Goal: Find specific page/section: Find specific page/section

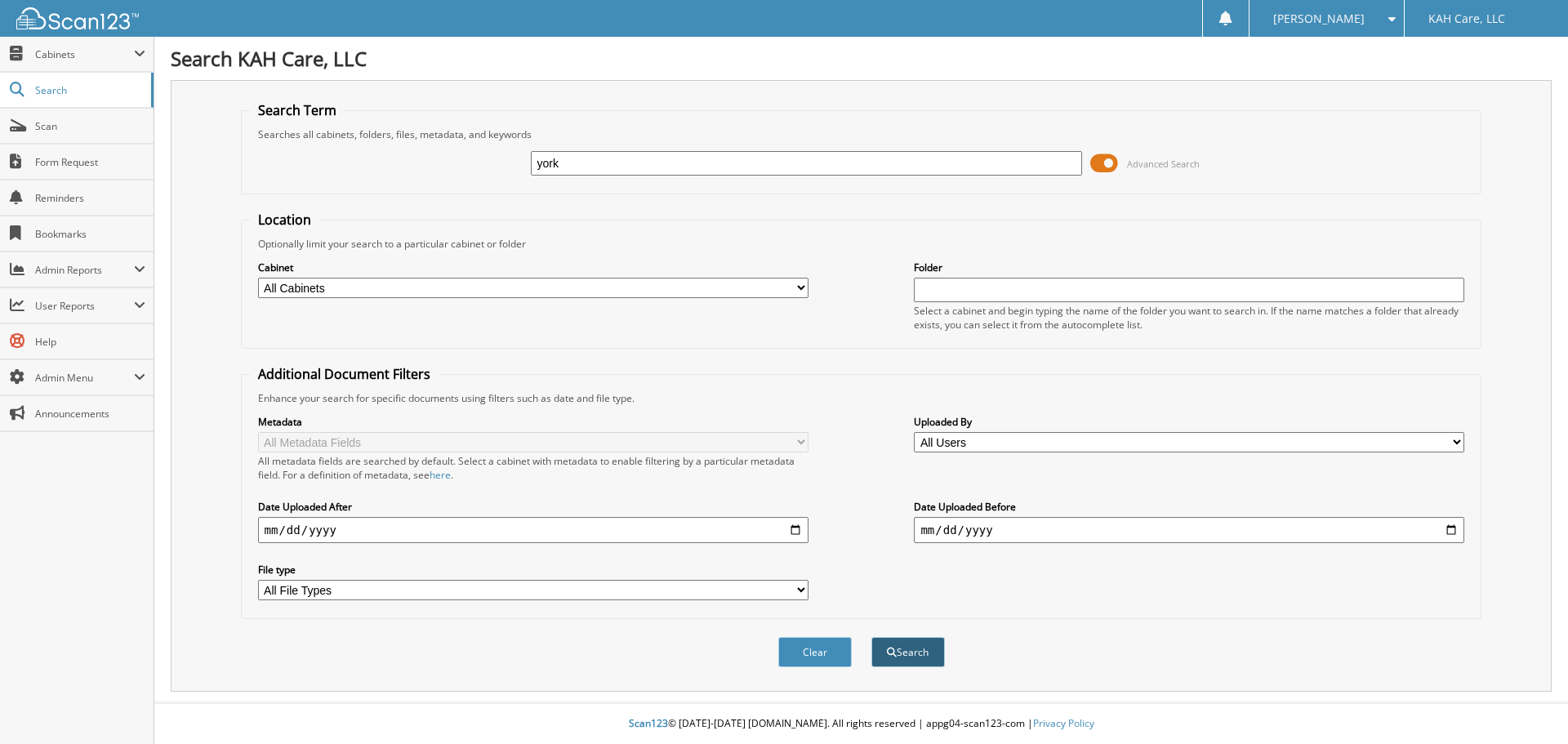
type input "york"
click at [913, 656] on button "Search" at bounding box center [908, 652] width 74 height 30
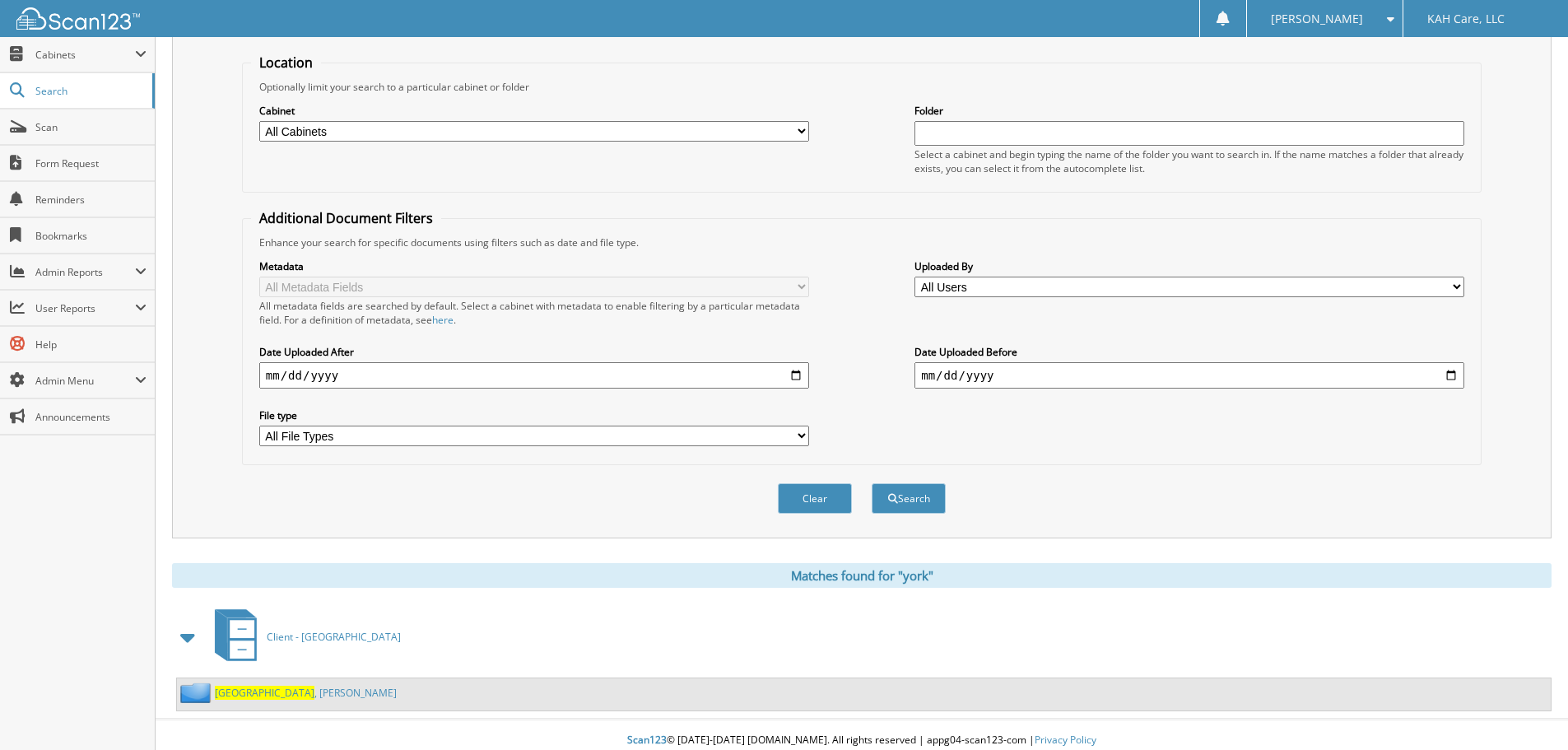
scroll to position [171, 0]
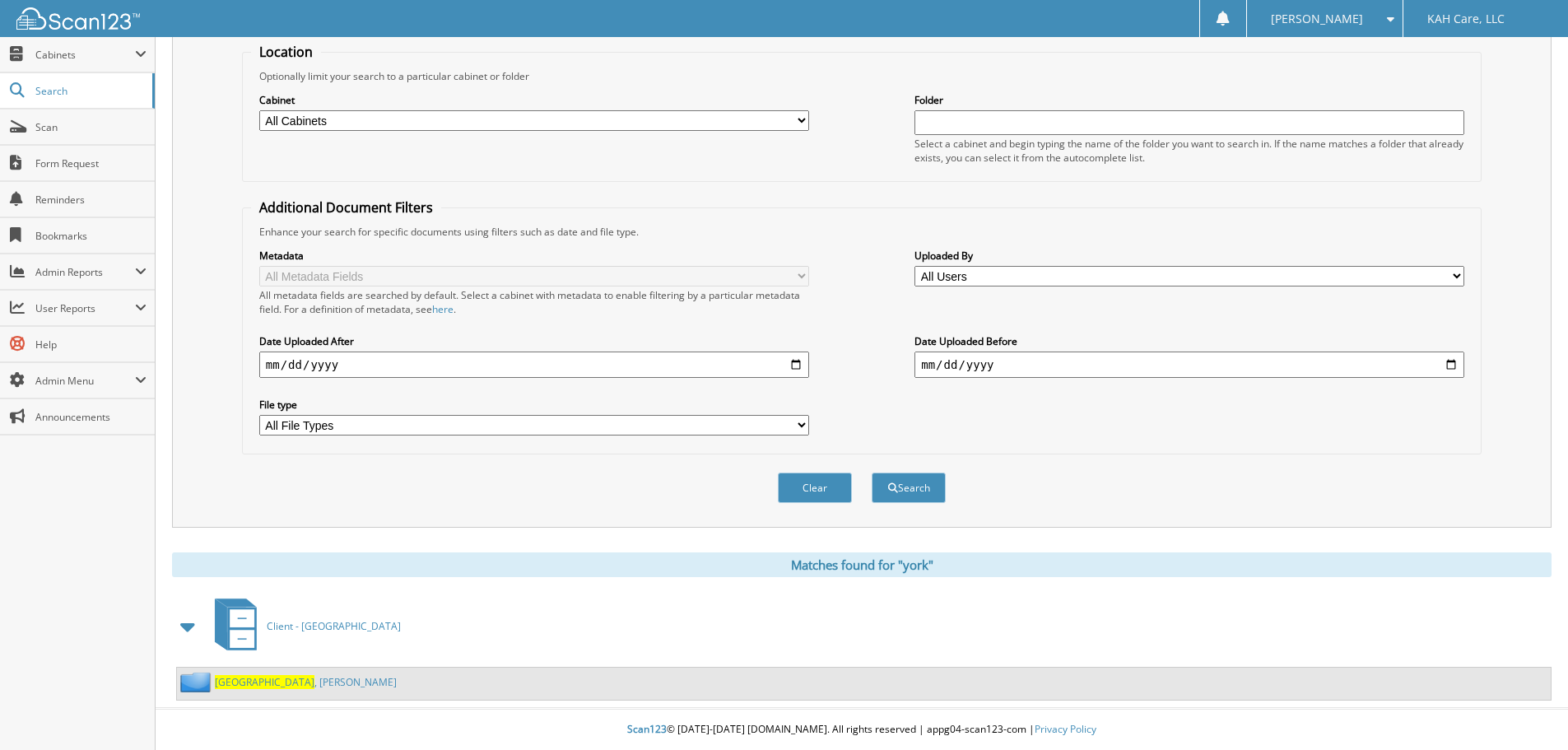
click at [250, 683] on link "York , Steve" at bounding box center [305, 682] width 182 height 14
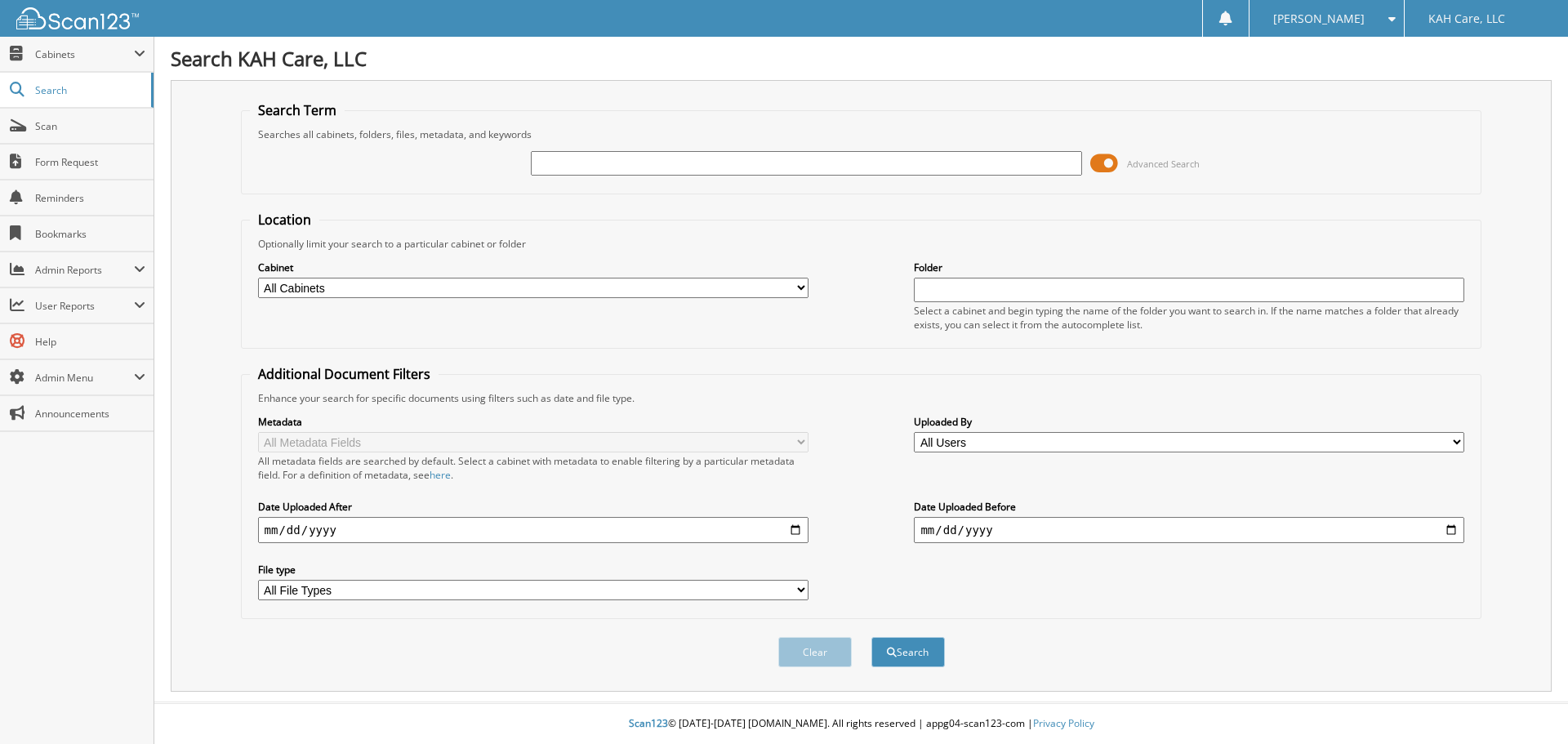
click at [553, 174] on input "text" at bounding box center [807, 163] width 551 height 25
type input "o'ne"
click at [915, 649] on button "Search" at bounding box center [908, 652] width 74 height 30
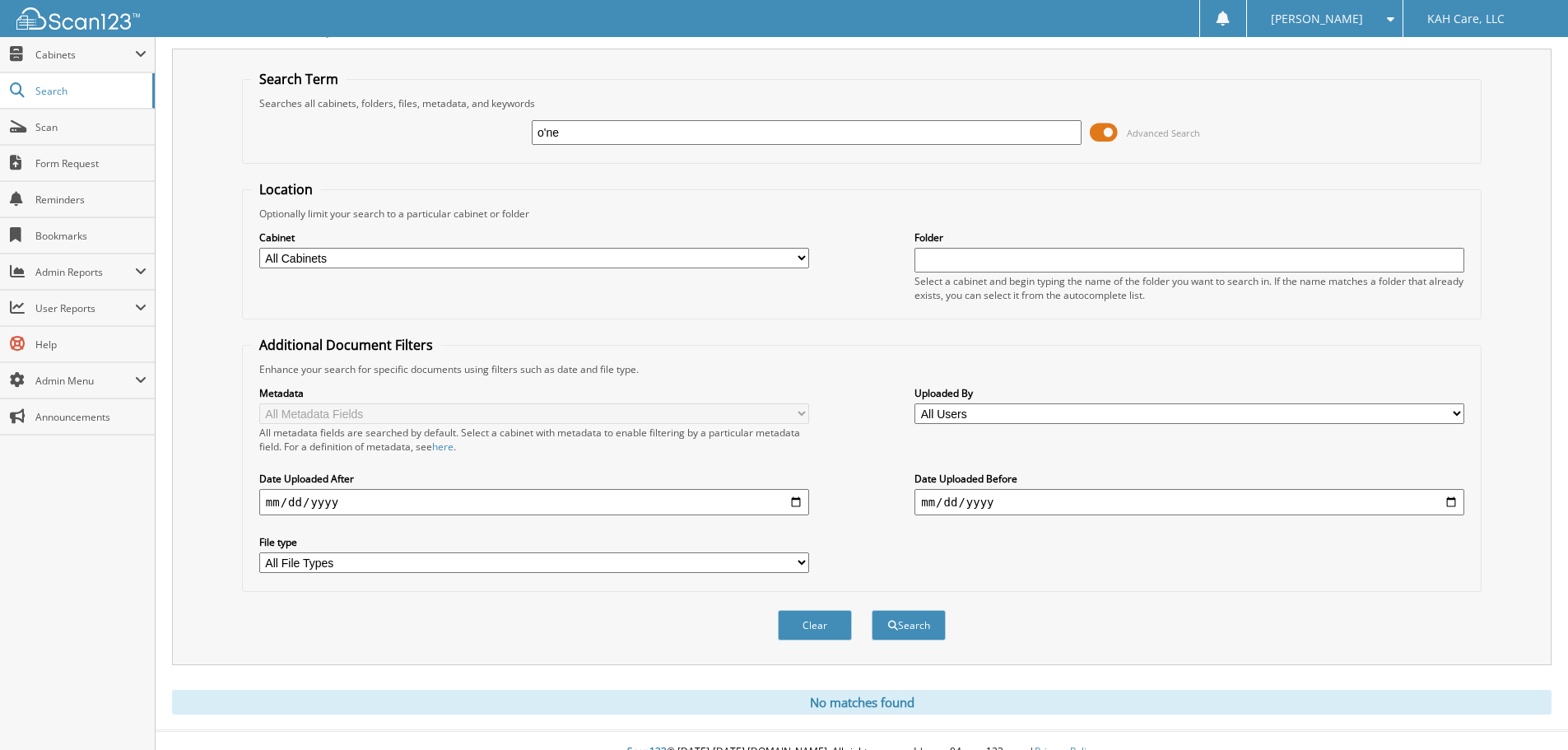
scroll to position [55, 0]
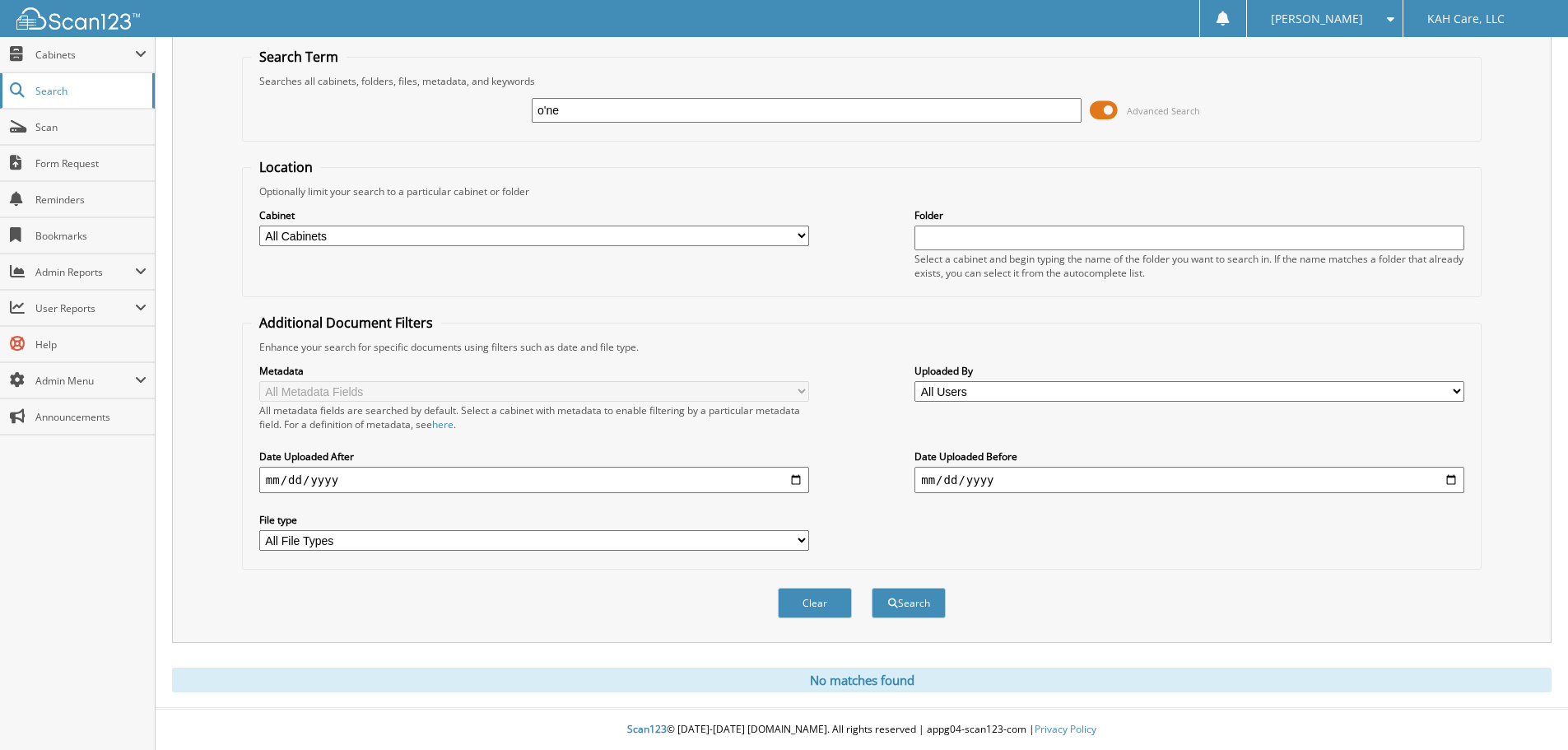
click at [58, 95] on span "Search" at bounding box center [90, 91] width 109 height 14
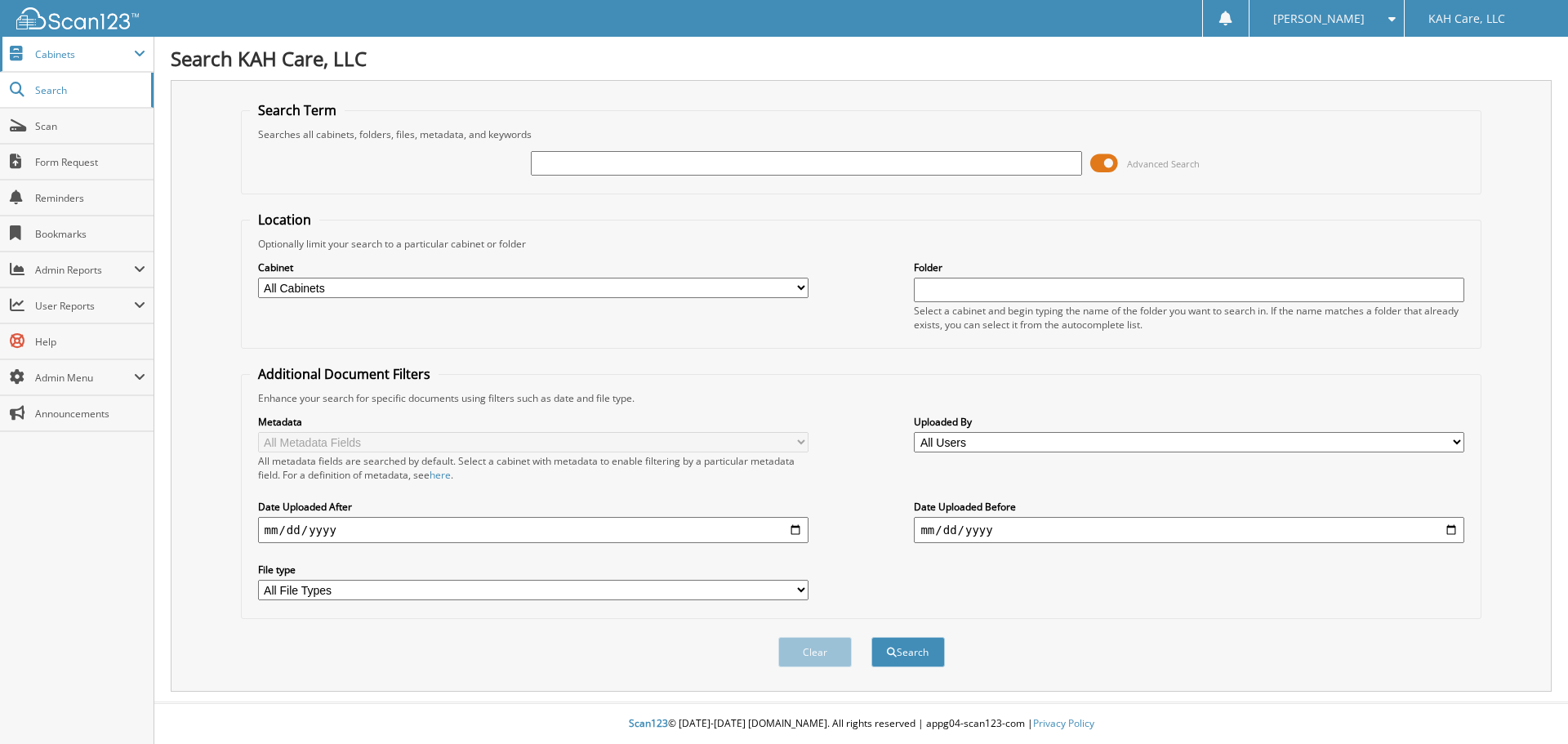
click at [56, 57] on span "Cabinets" at bounding box center [85, 54] width 99 height 14
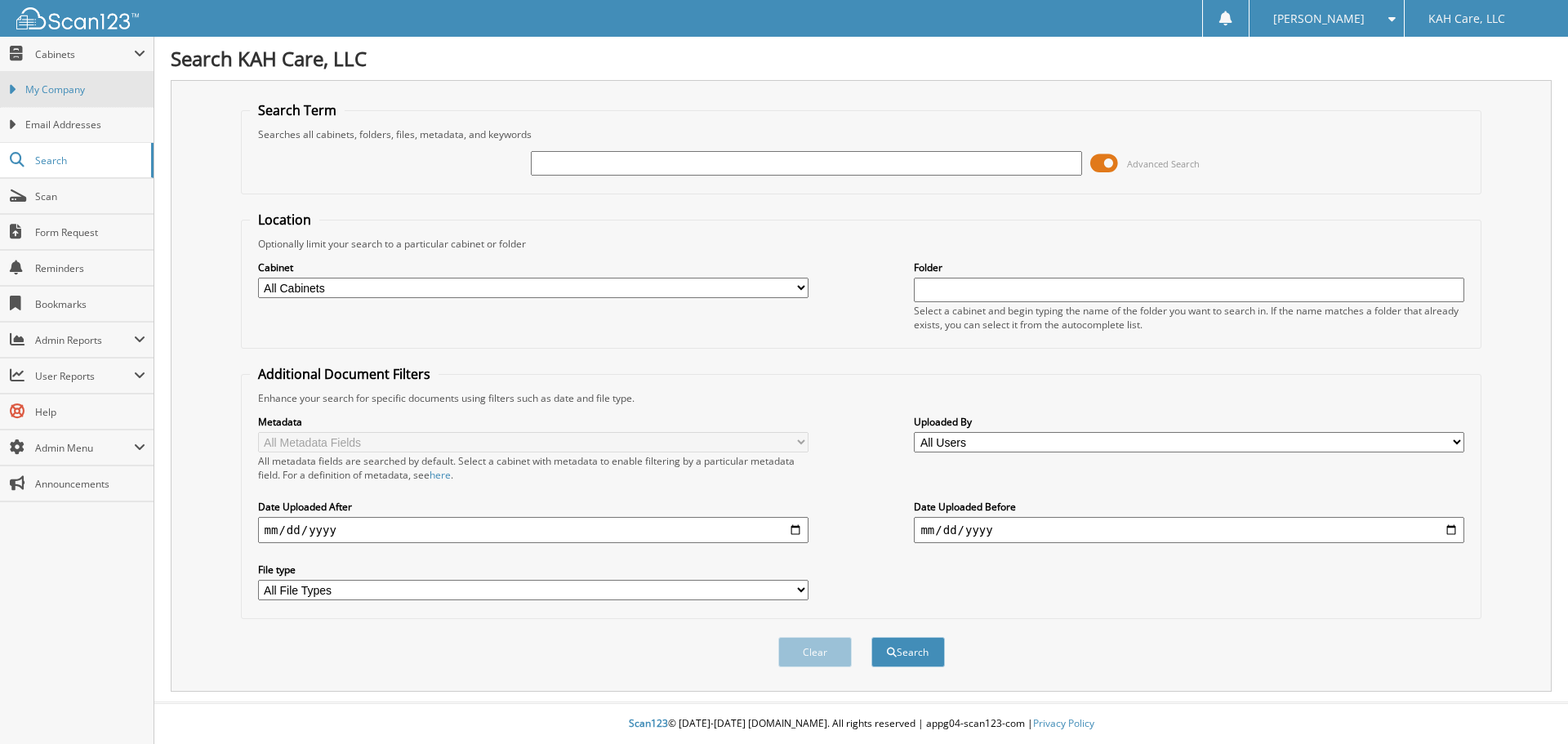
click at [80, 93] on span "My Company" at bounding box center [86, 89] width 120 height 15
